Goal: Navigation & Orientation: Find specific page/section

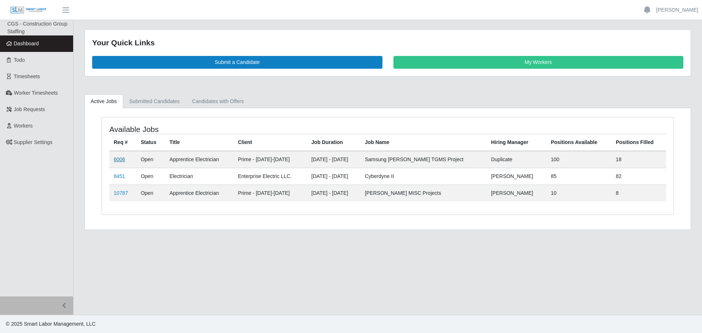
click at [121, 159] on link "6006" at bounding box center [119, 159] width 11 height 6
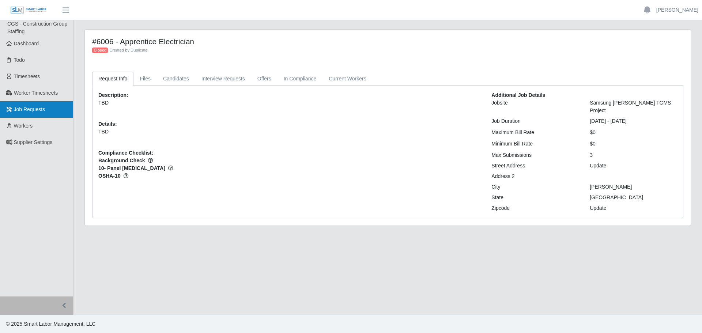
click at [26, 111] on span "Job Requests" at bounding box center [29, 109] width 31 height 6
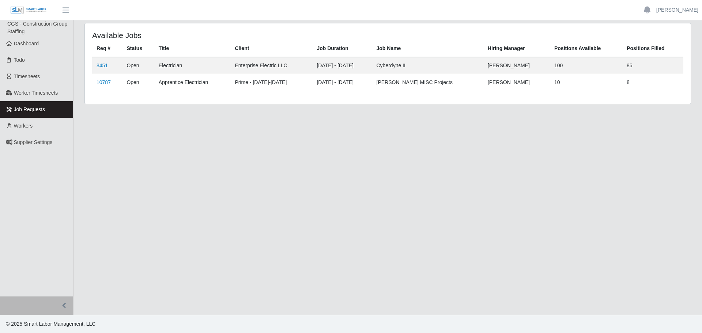
click at [98, 77] on td "10787" at bounding box center [107, 82] width 30 height 17
click at [98, 82] on link "10787" at bounding box center [104, 82] width 14 height 6
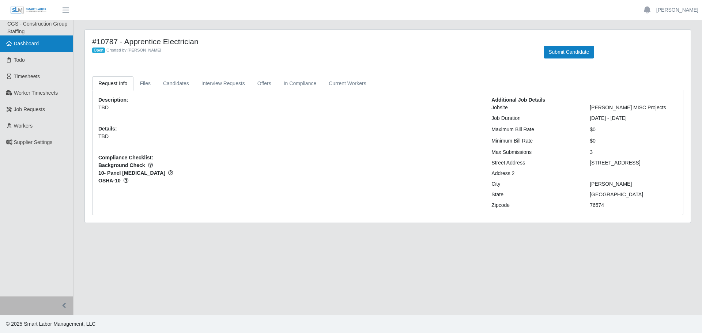
click at [30, 49] on link "Dashboard" at bounding box center [36, 43] width 73 height 16
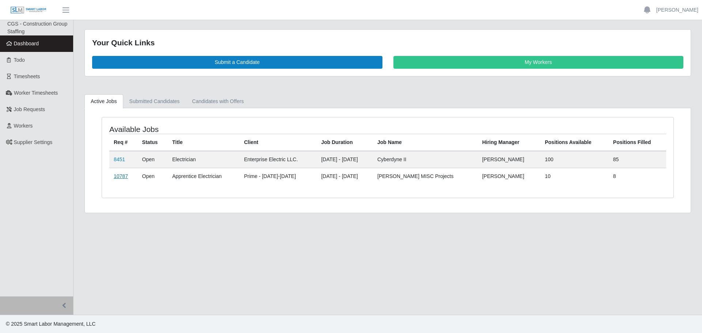
click at [116, 176] on link "10787" at bounding box center [121, 176] width 14 height 6
